Goal: Task Accomplishment & Management: Check status

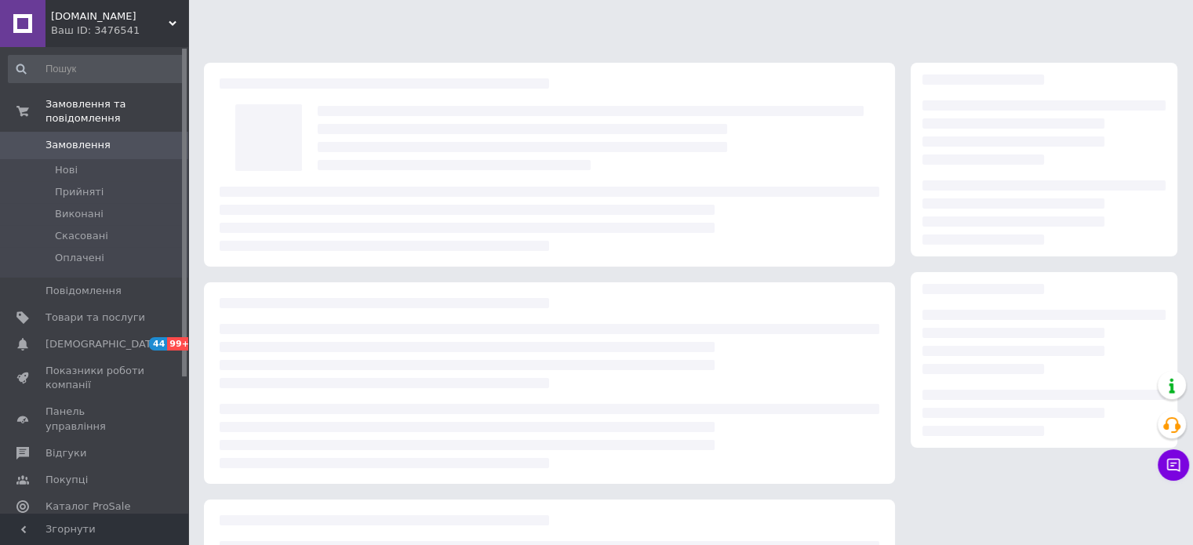
scroll to position [172, 0]
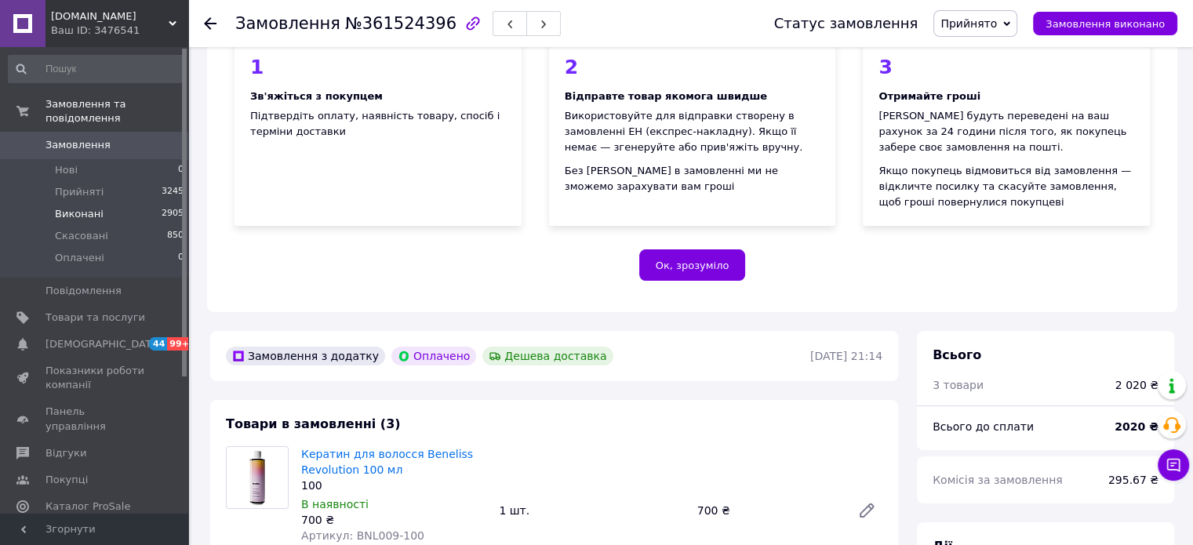
click at [82, 207] on span "Виконані" at bounding box center [79, 214] width 49 height 14
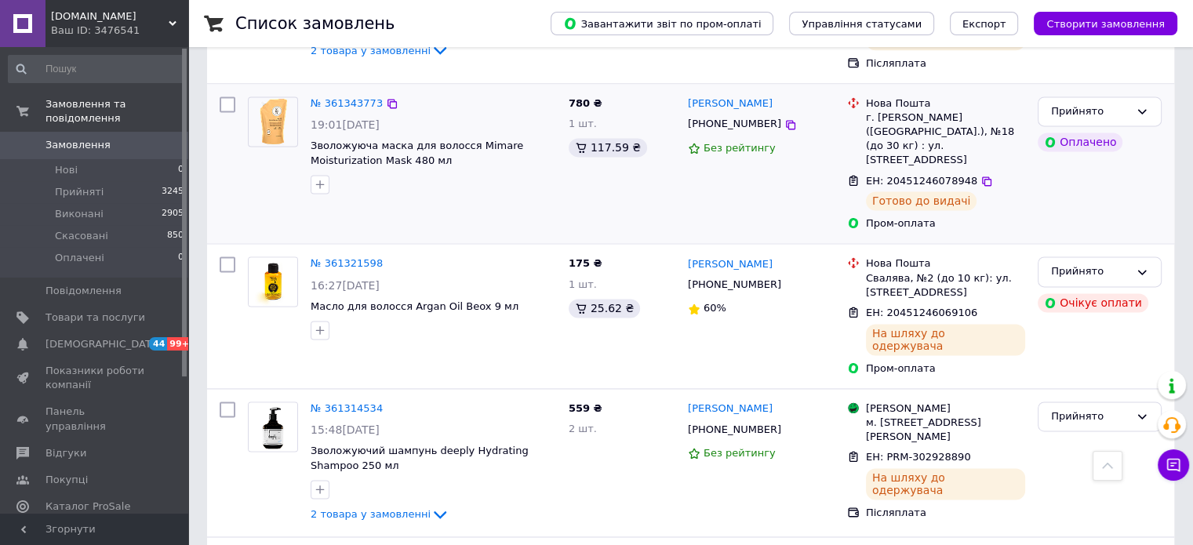
scroll to position [1883, 0]
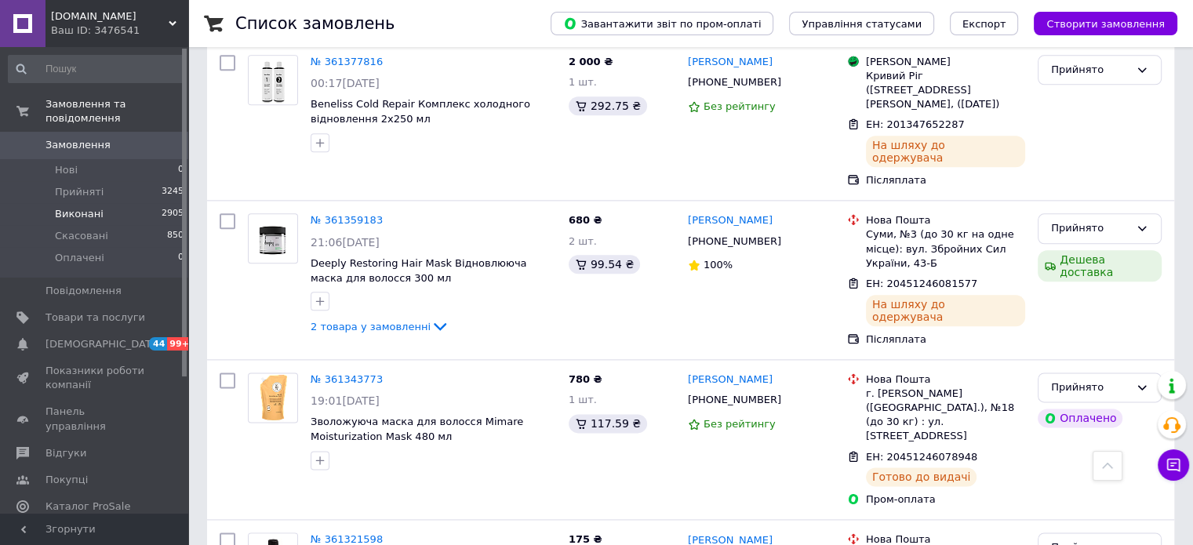
click at [76, 207] on span "Виконані" at bounding box center [79, 214] width 49 height 14
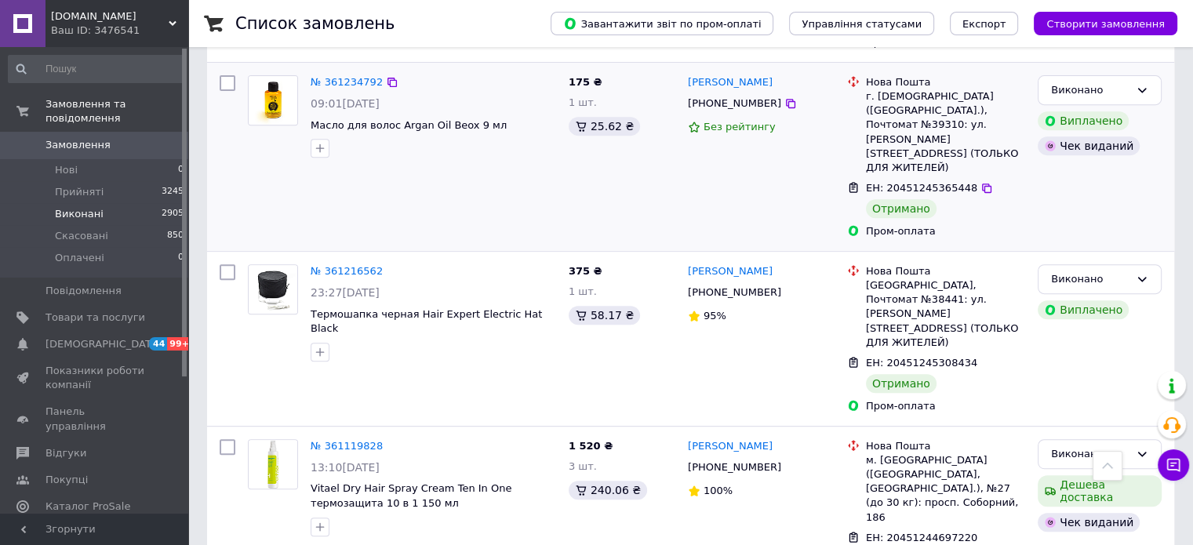
scroll to position [628, 0]
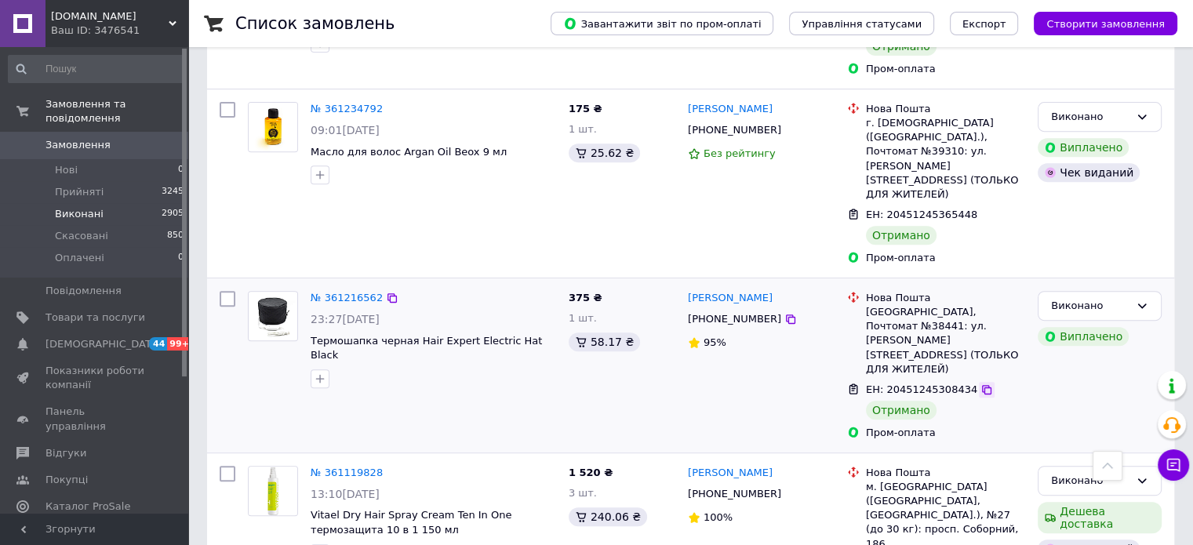
click at [981, 384] on icon at bounding box center [987, 390] width 13 height 13
click at [344, 292] on link "№ 361216562" at bounding box center [347, 298] width 72 height 12
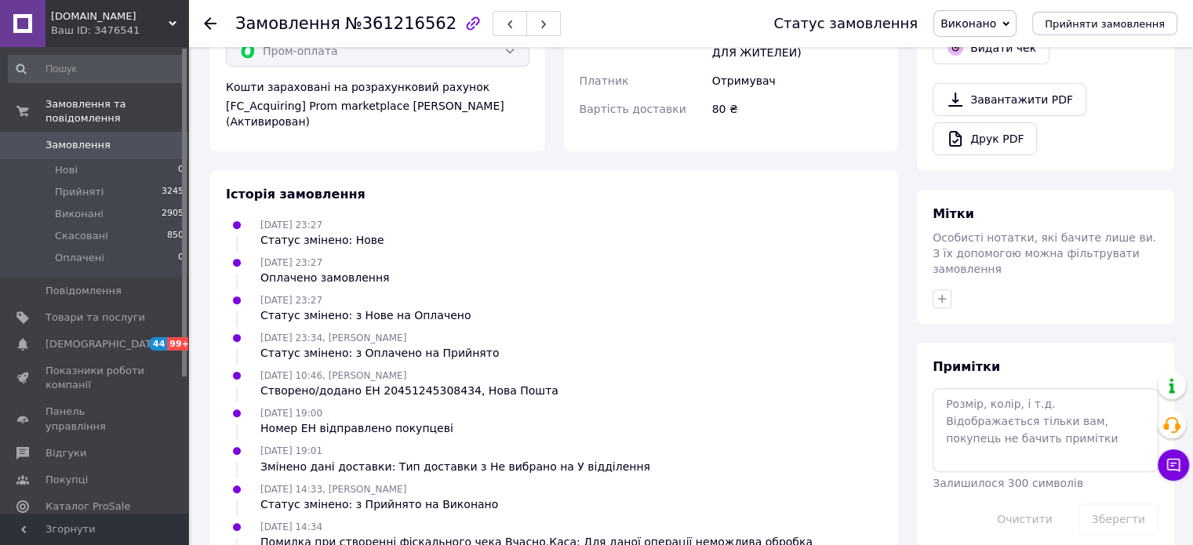
scroll to position [300, 0]
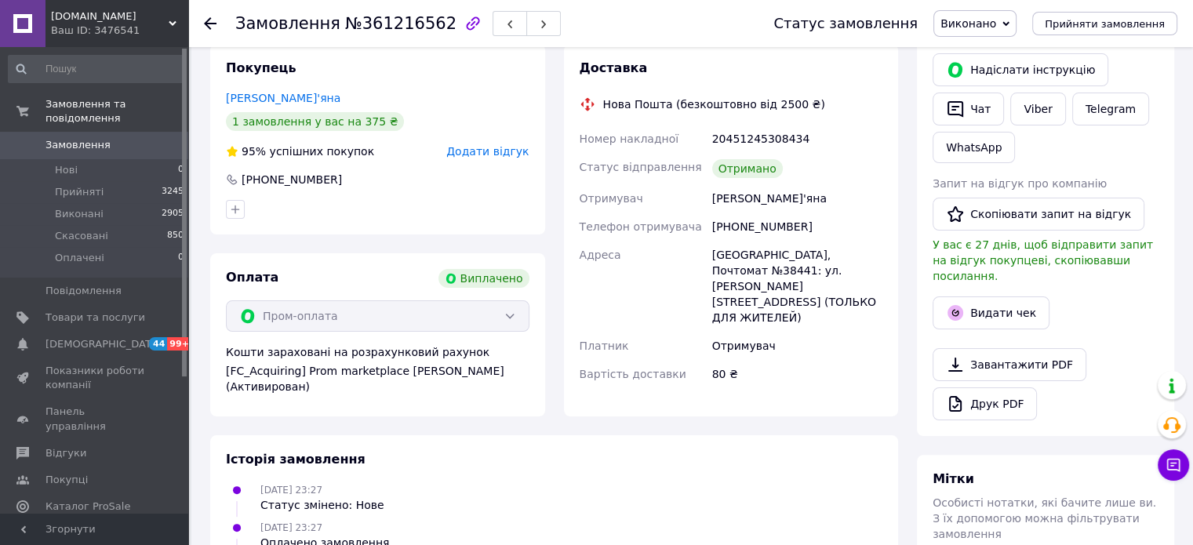
click at [195, 27] on div "Замовлення №361216562 Статус замовлення Виконано Прийнято Скасовано Оплачено Пр…" at bounding box center [690, 23] width 1005 height 47
click at [205, 24] on icon at bounding box center [210, 23] width 13 height 13
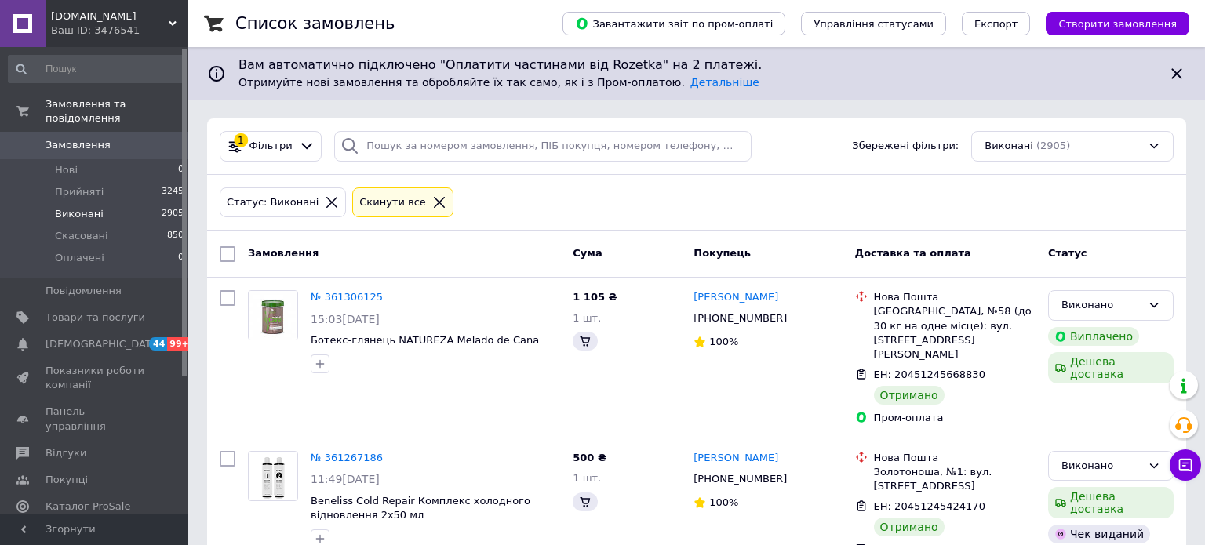
click at [70, 207] on span "Виконані" at bounding box center [79, 214] width 49 height 14
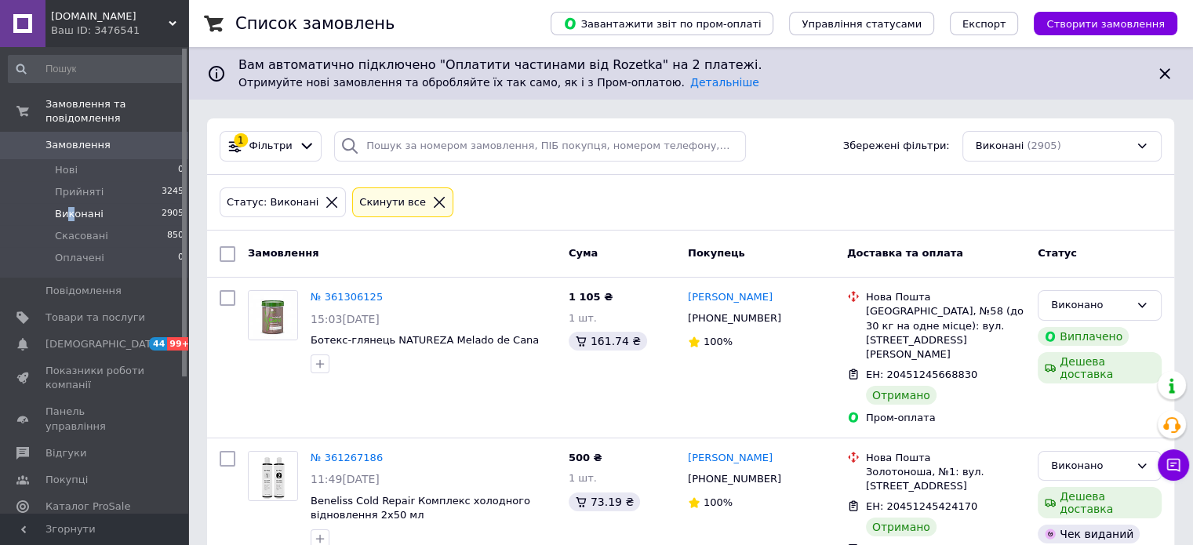
click at [137, 138] on span "Замовлення" at bounding box center [96, 145] width 100 height 14
